Goal: Use online tool/utility: Use online tool/utility

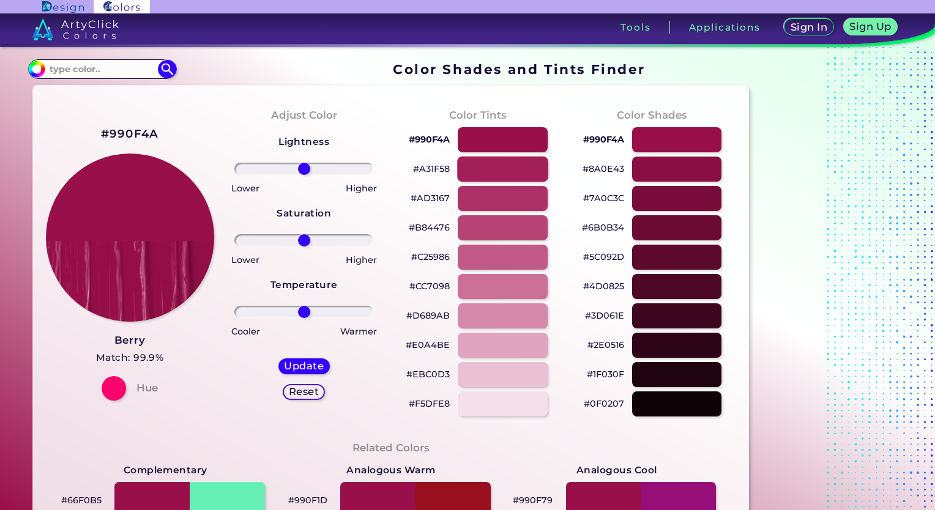
click at [497, 167] on div at bounding box center [502, 169] width 91 height 25
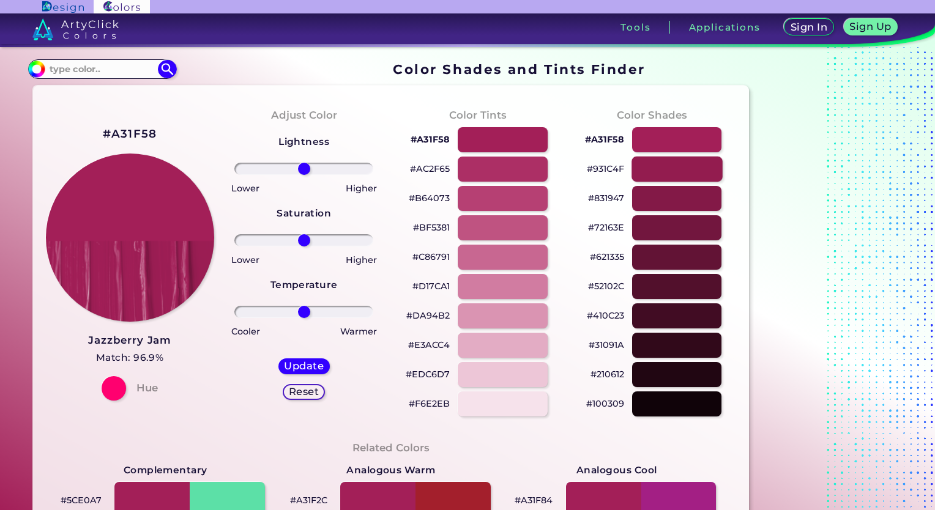
click at [708, 170] on div at bounding box center [676, 169] width 91 height 25
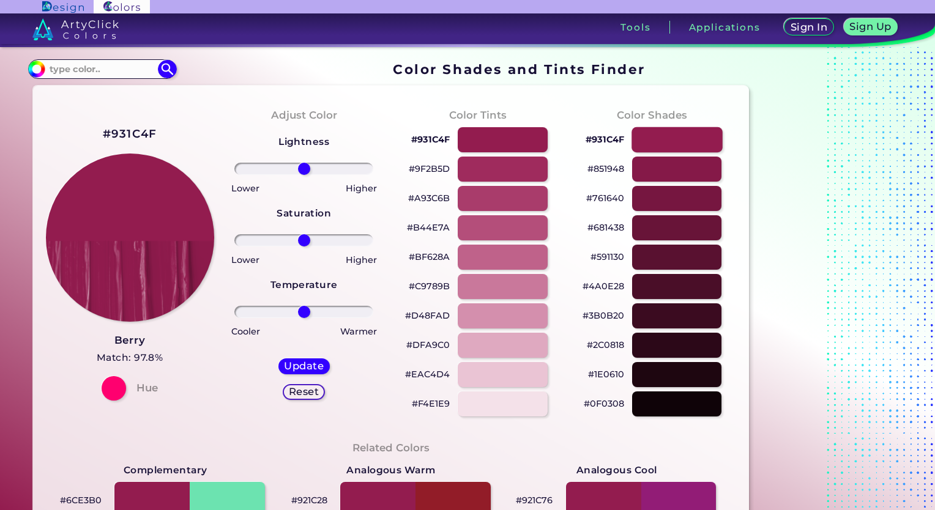
click at [683, 137] on div at bounding box center [676, 139] width 91 height 25
click at [511, 143] on div at bounding box center [502, 139] width 91 height 25
click at [511, 169] on div at bounding box center [502, 169] width 91 height 25
type input "#9f2b5d"
